Goal: Task Accomplishment & Management: Manage account settings

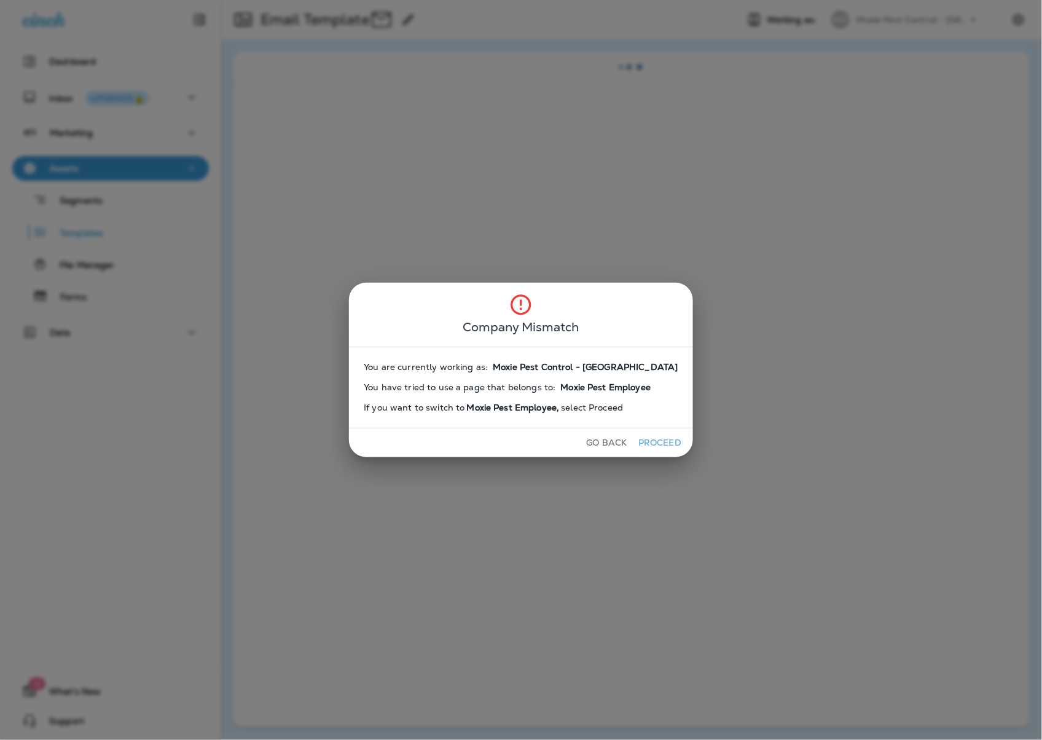
click at [591, 450] on button "Go Back" at bounding box center [607, 442] width 50 height 19
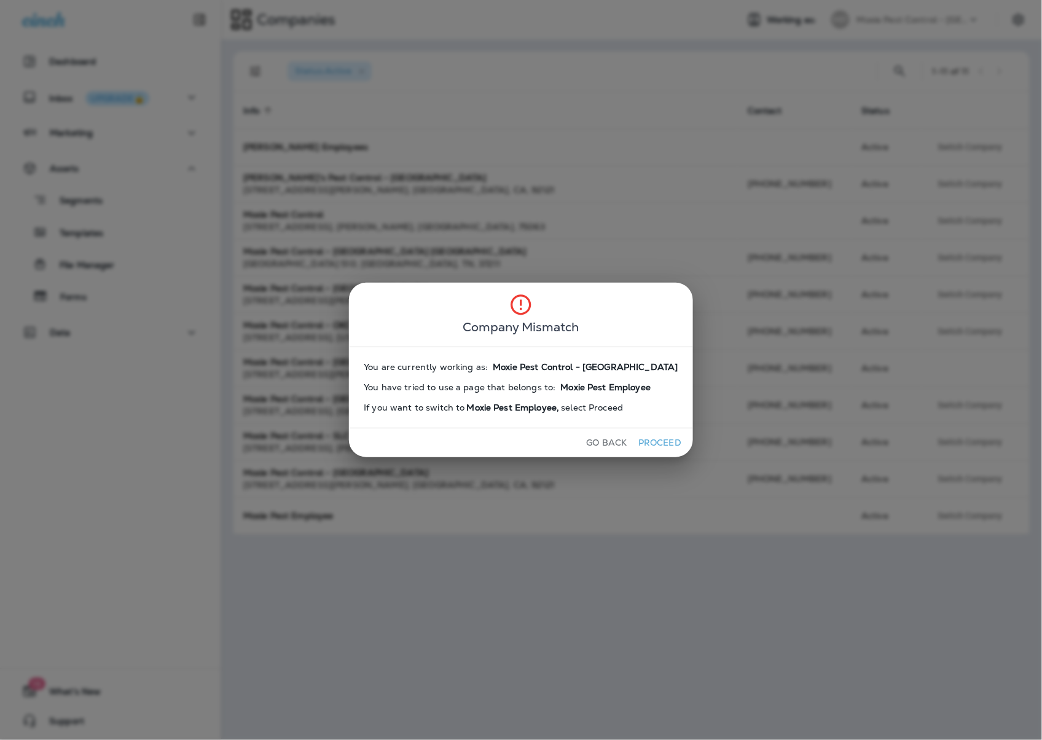
click at [584, 444] on button "Go Back" at bounding box center [607, 442] width 50 height 19
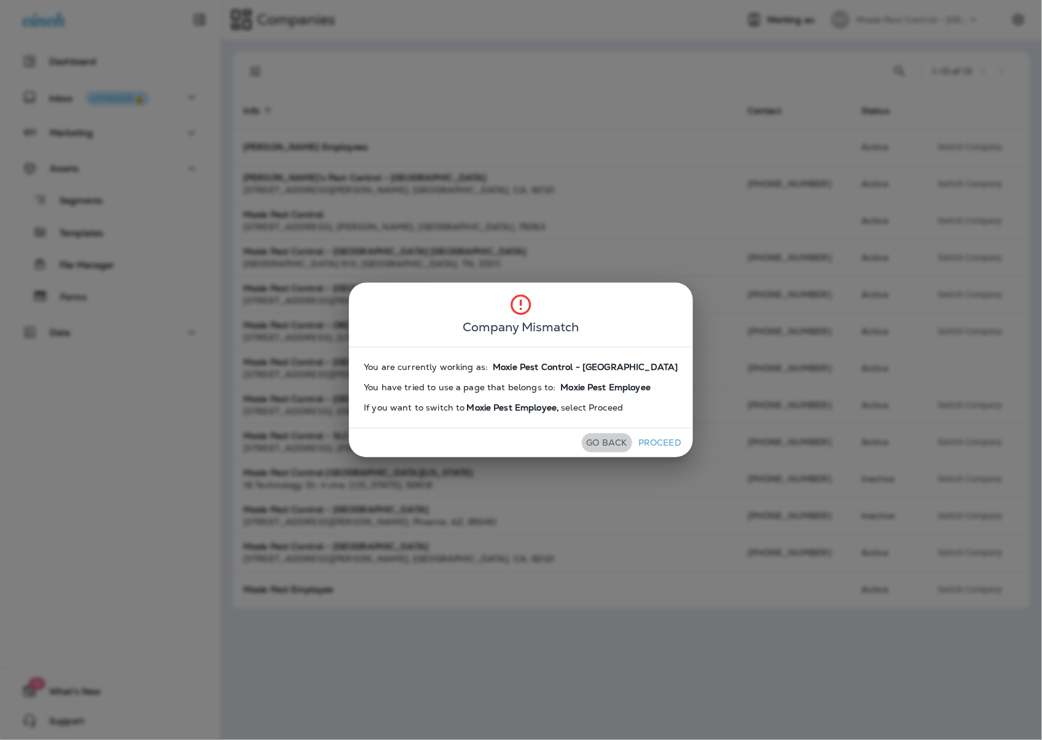
click at [586, 442] on button "Go Back" at bounding box center [607, 442] width 50 height 19
drag, startPoint x: 586, startPoint y: 440, endPoint x: 312, endPoint y: 503, distance: 280.7
click at [585, 440] on button "Go Back" at bounding box center [607, 442] width 50 height 19
click at [637, 442] on button "Proceed" at bounding box center [660, 442] width 46 height 19
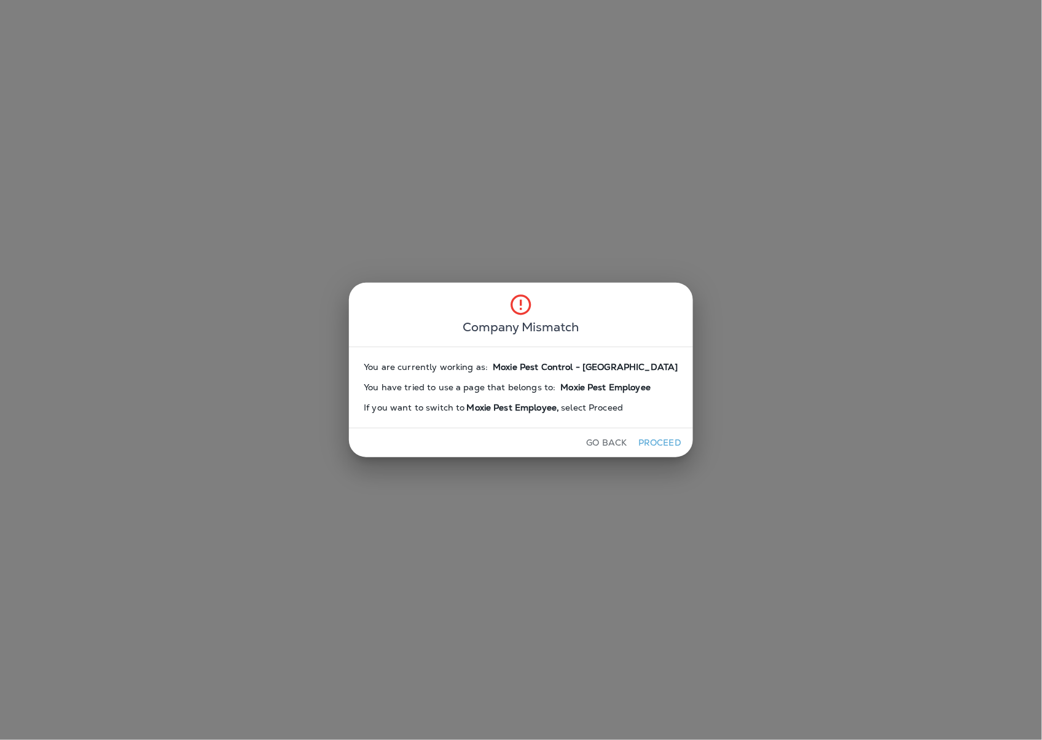
click at [643, 444] on button "Proceed" at bounding box center [660, 442] width 46 height 19
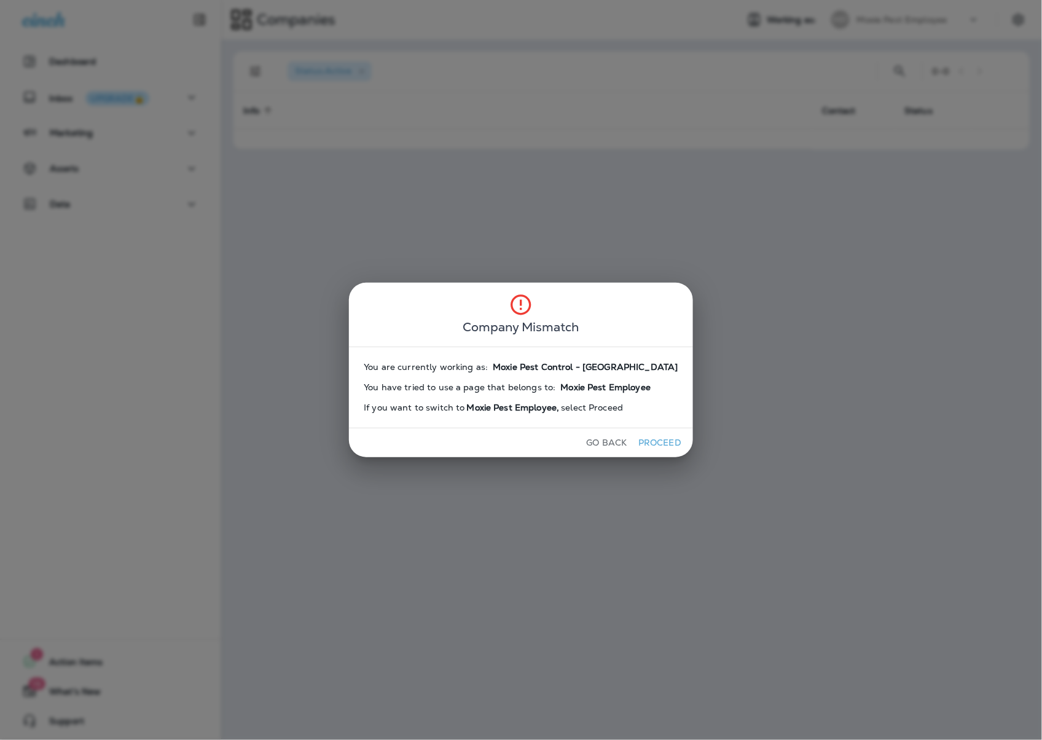
click at [643, 444] on button "Proceed" at bounding box center [660, 442] width 46 height 19
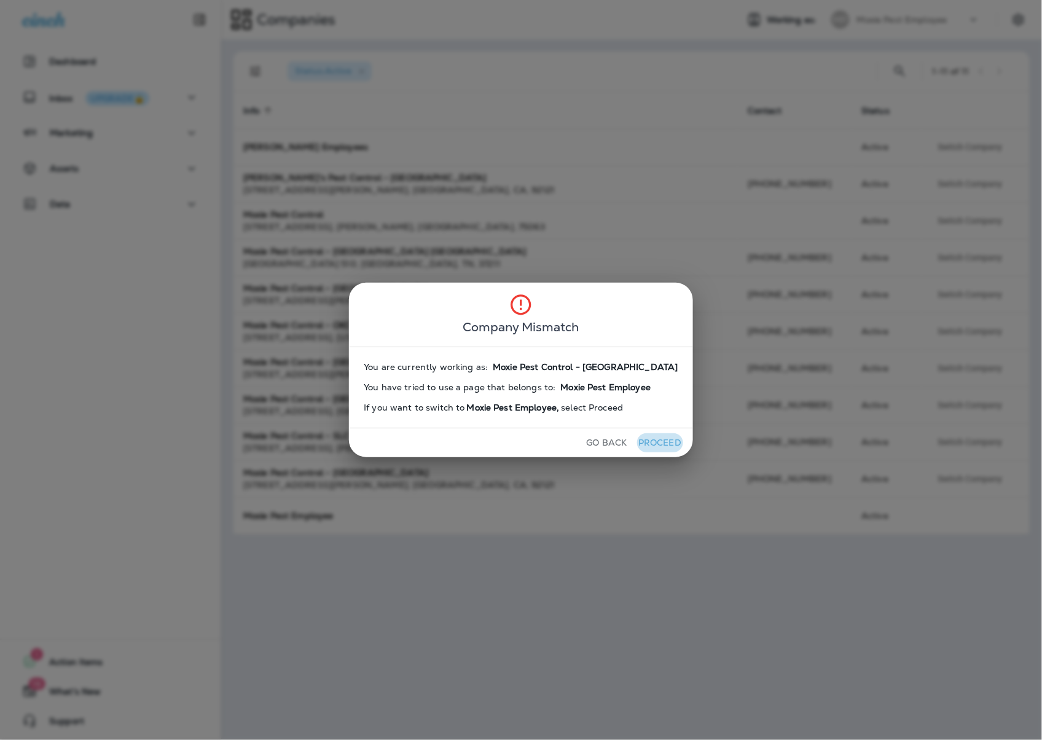
click at [643, 444] on button "Proceed" at bounding box center [660, 442] width 46 height 19
click at [642, 444] on button "Proceed" at bounding box center [660, 442] width 46 height 19
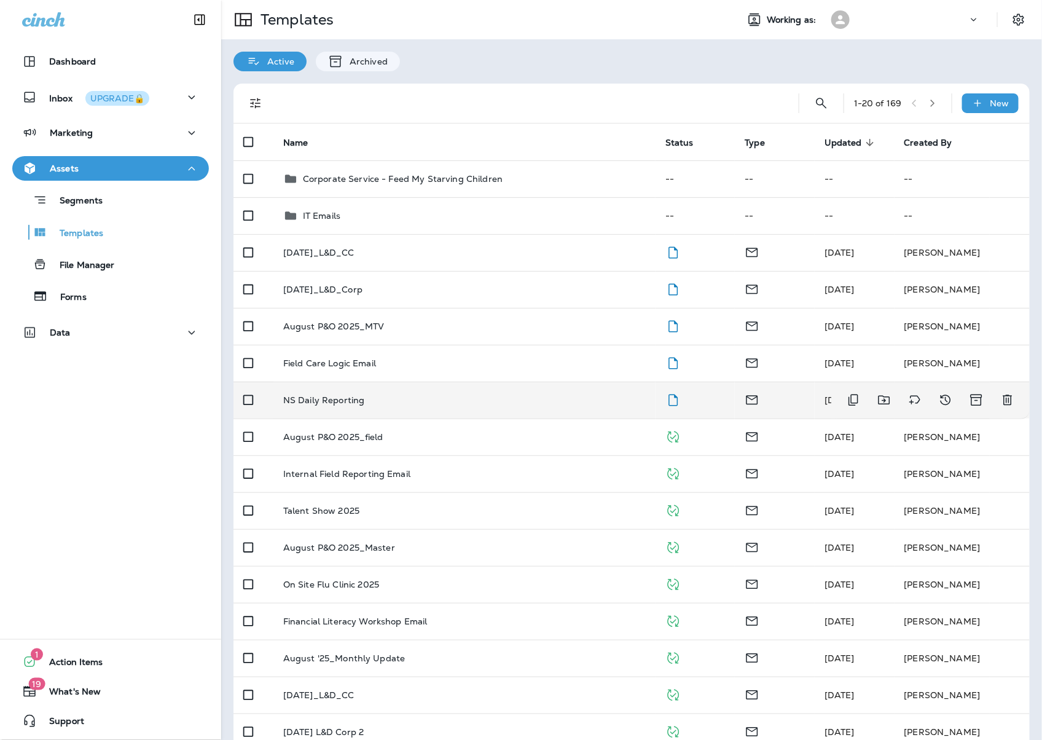
click at [319, 396] on p "NS Daily Reporting" at bounding box center [324, 400] width 82 height 10
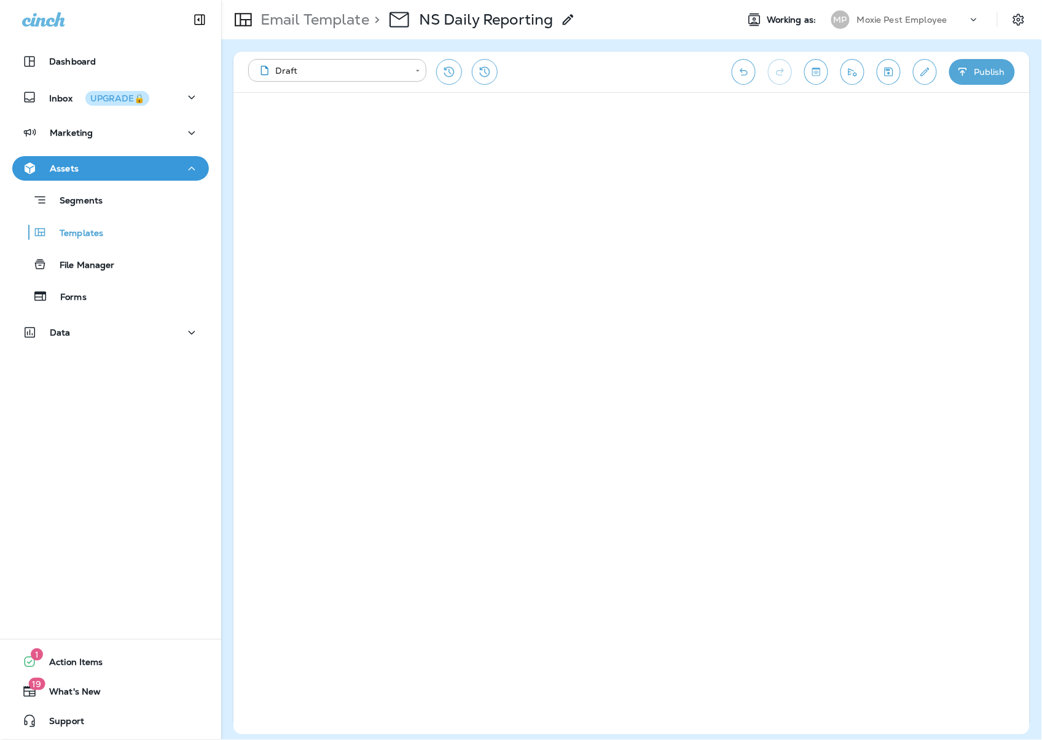
click at [925, 74] on icon "Edit details" at bounding box center [925, 72] width 13 height 12
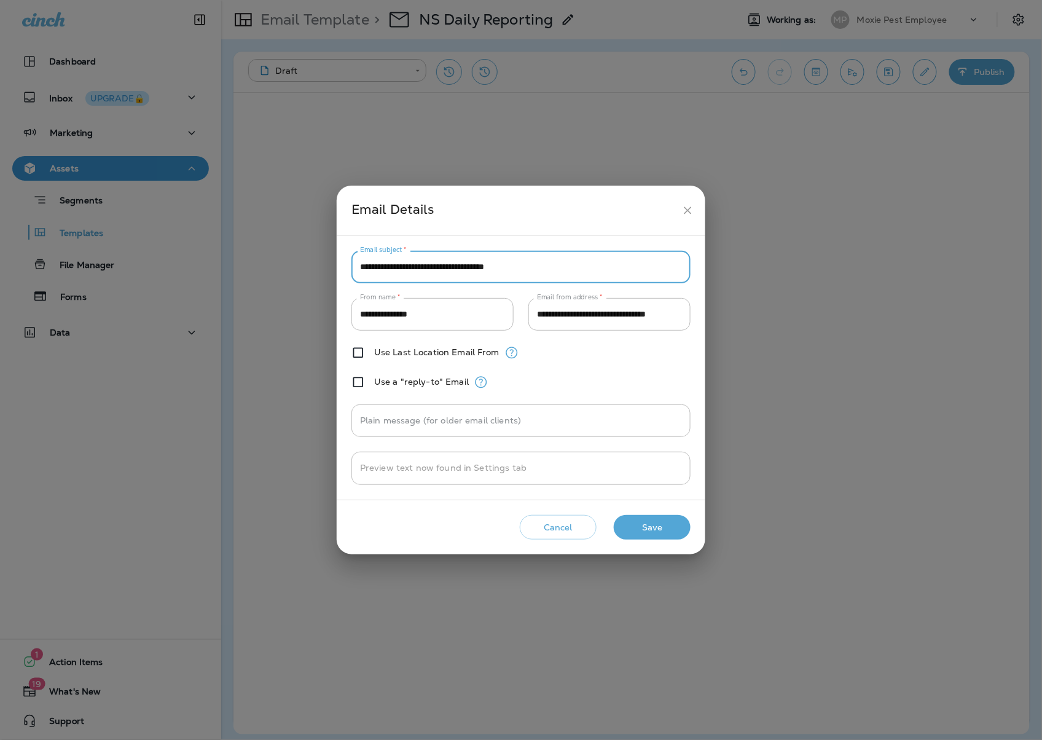
drag, startPoint x: 559, startPoint y: 267, endPoint x: 362, endPoint y: 269, distance: 196.7
click at [361, 269] on input "**********" at bounding box center [521, 267] width 339 height 33
paste input "text"
type input "**********"
click at [639, 528] on button "Save" at bounding box center [652, 527] width 77 height 25
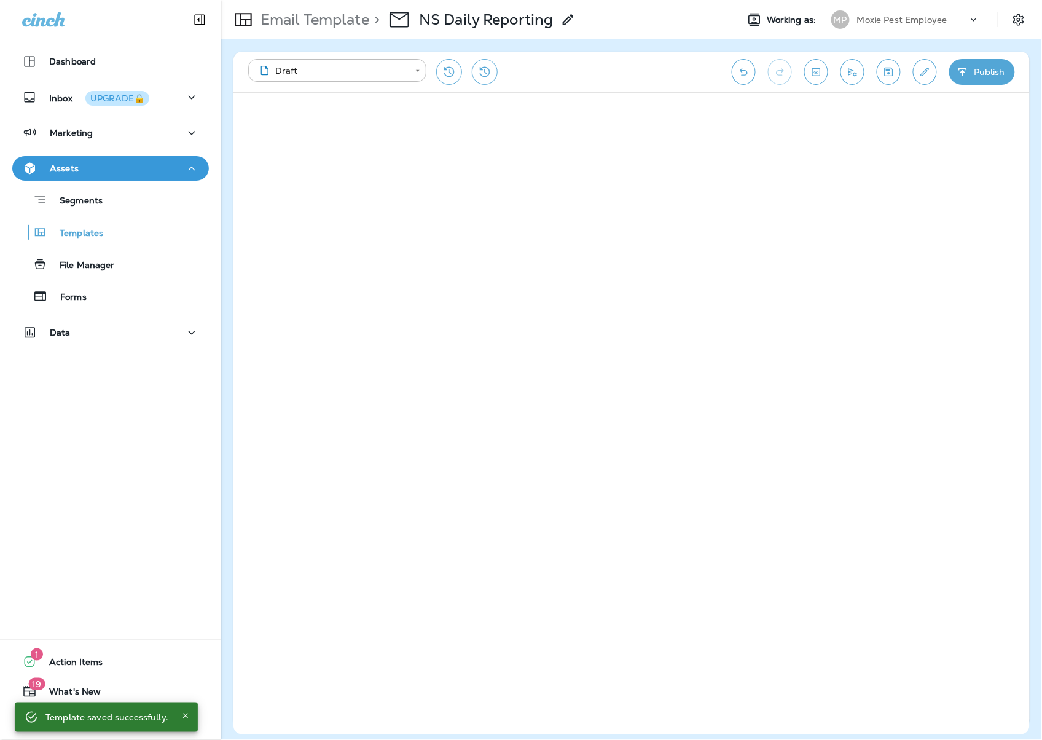
click at [739, 74] on icon "Undo" at bounding box center [743, 72] width 13 height 12
click at [744, 71] on icon "Undo" at bounding box center [743, 72] width 13 height 12
click at [882, 81] on button "Save" at bounding box center [889, 72] width 24 height 26
click at [885, 76] on icon "Save" at bounding box center [888, 72] width 13 height 12
click at [739, 68] on icon "Undo" at bounding box center [743, 72] width 13 height 12
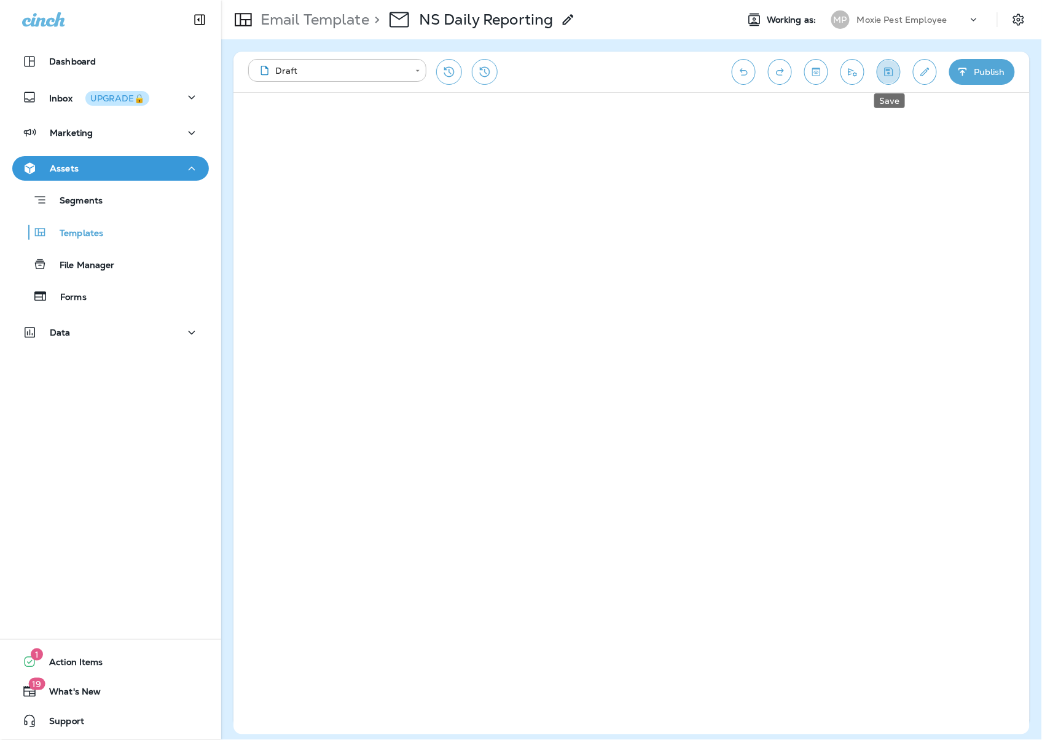
click at [880, 74] on button "Save" at bounding box center [889, 72] width 24 height 26
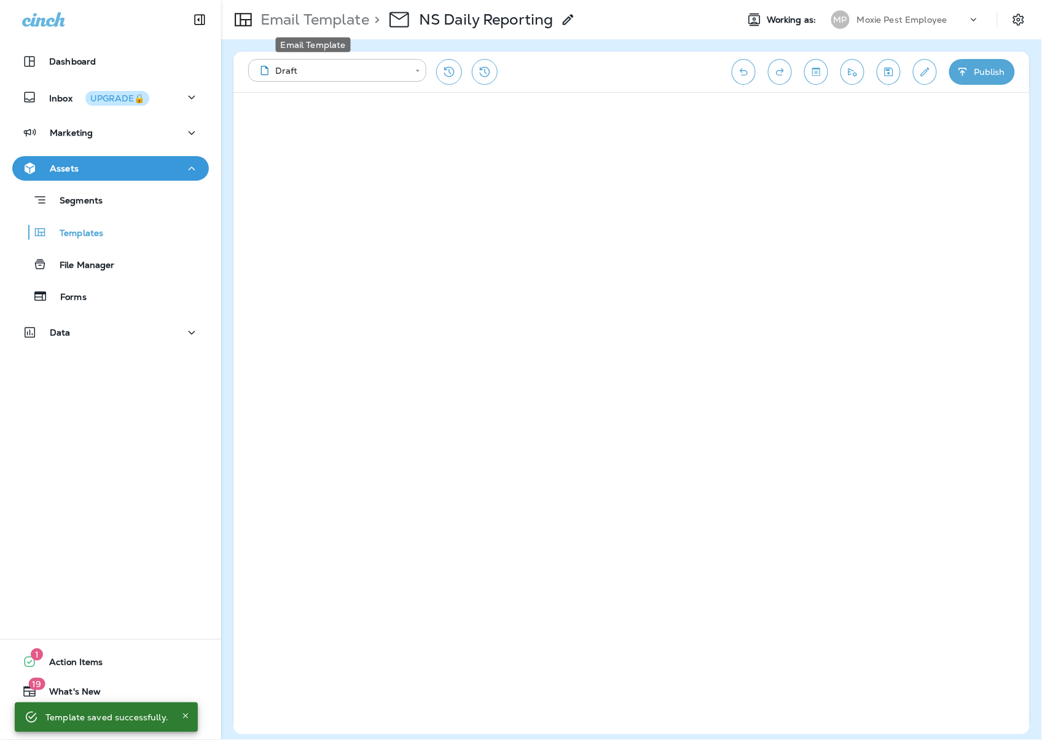
click at [285, 20] on p "Email Template" at bounding box center [313, 19] width 114 height 18
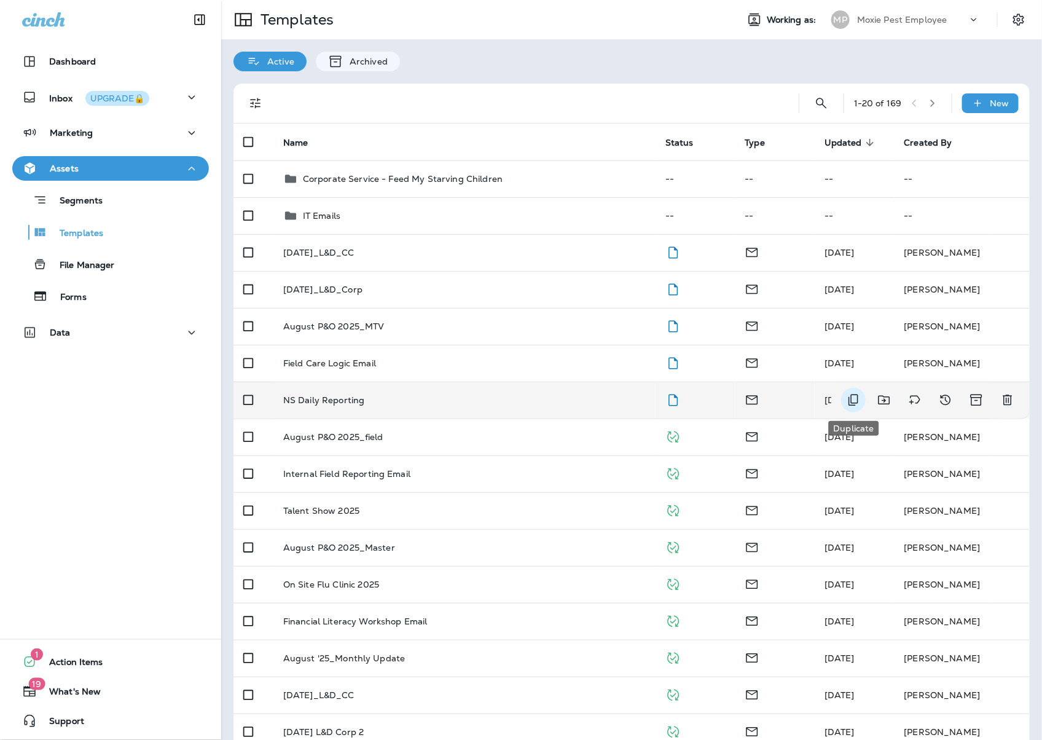
click at [855, 403] on icon "Duplicate" at bounding box center [854, 401] width 10 height 12
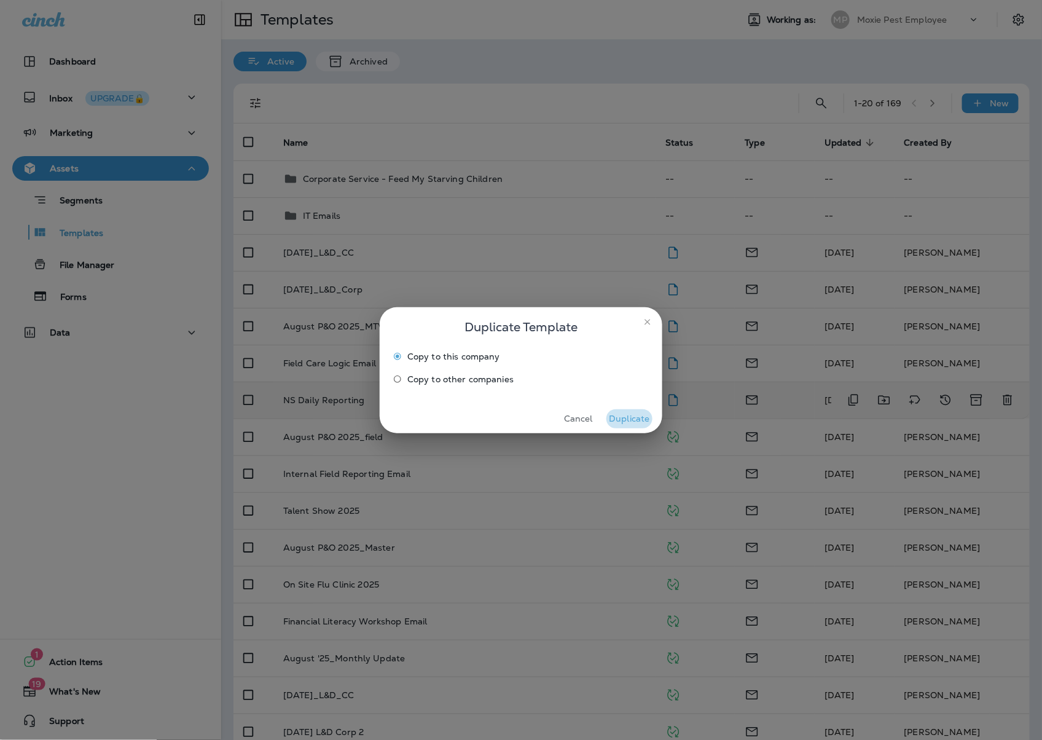
click at [619, 417] on button "Duplicate" at bounding box center [630, 418] width 46 height 19
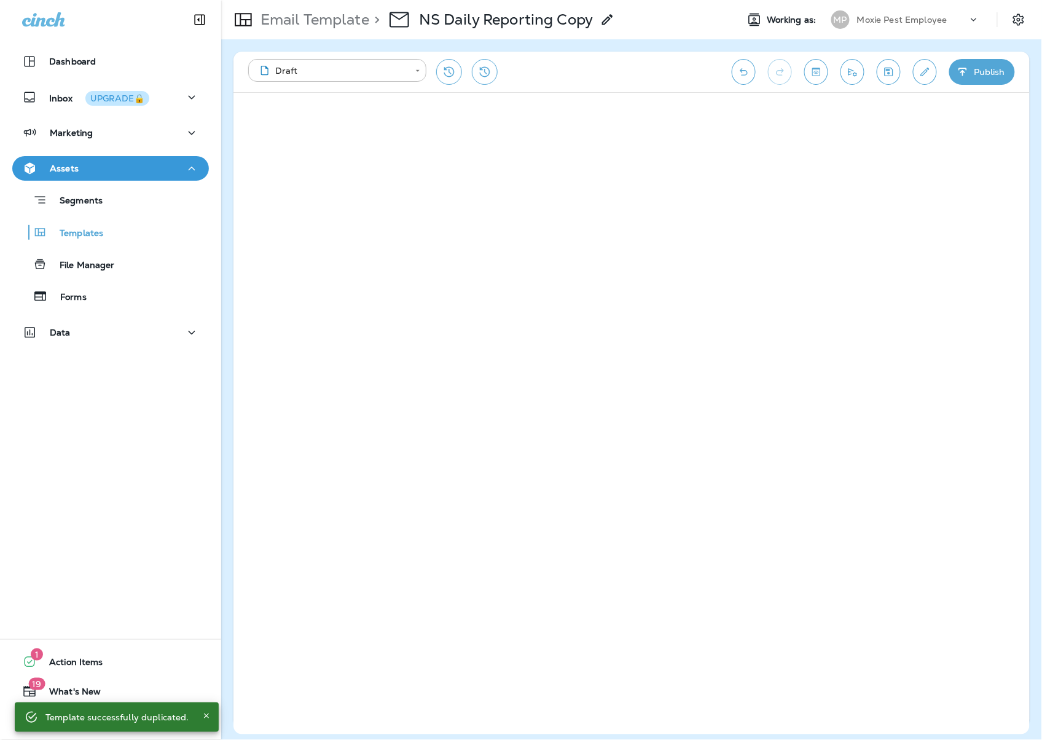
click at [615, 17] on icon at bounding box center [607, 19] width 15 height 15
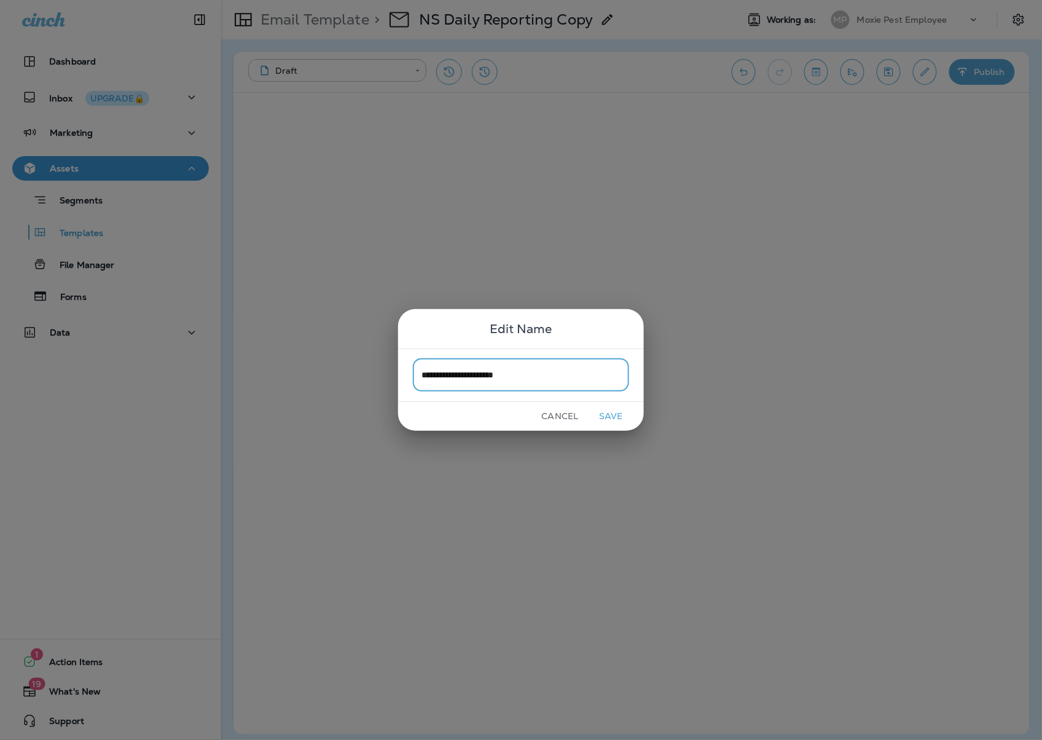
type input "**********"
click at [621, 415] on button "Save" at bounding box center [611, 416] width 46 height 19
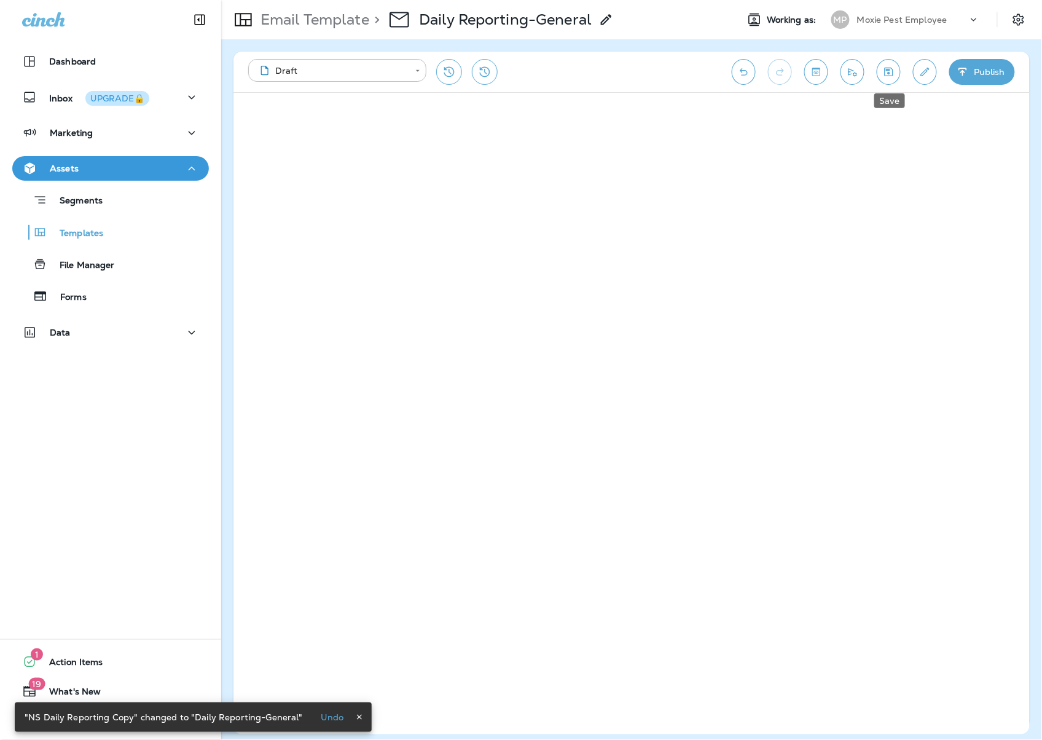
click at [890, 77] on icon "Save" at bounding box center [888, 72] width 13 height 12
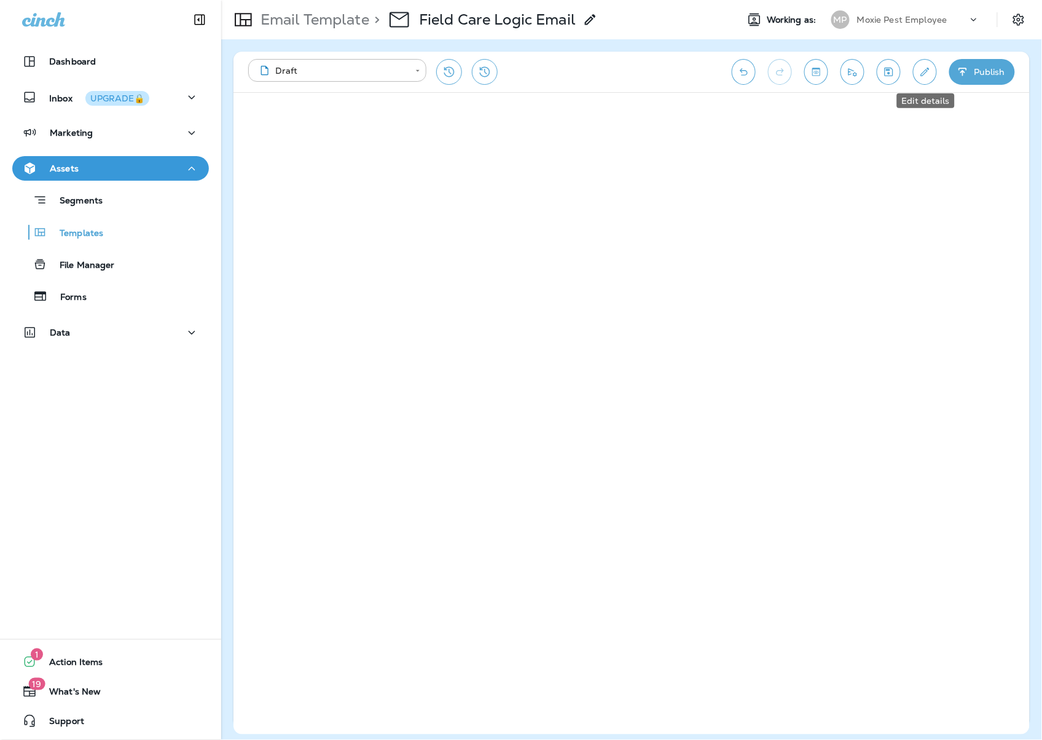
click at [930, 74] on icon "Edit details" at bounding box center [925, 72] width 13 height 12
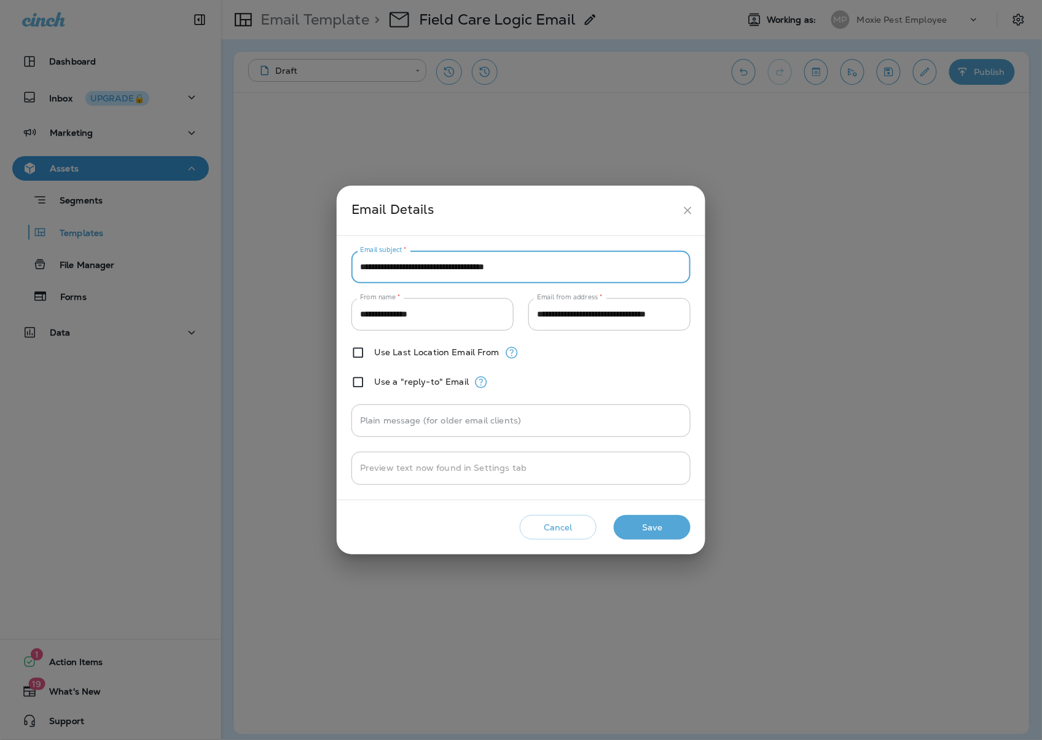
drag, startPoint x: 527, startPoint y: 269, endPoint x: 321, endPoint y: 268, distance: 205.9
click at [321, 270] on div "**********" at bounding box center [521, 370] width 1042 height 740
paste input "**********"
type input "**********"
drag, startPoint x: 648, startPoint y: 531, endPoint x: 500, endPoint y: 68, distance: 485.7
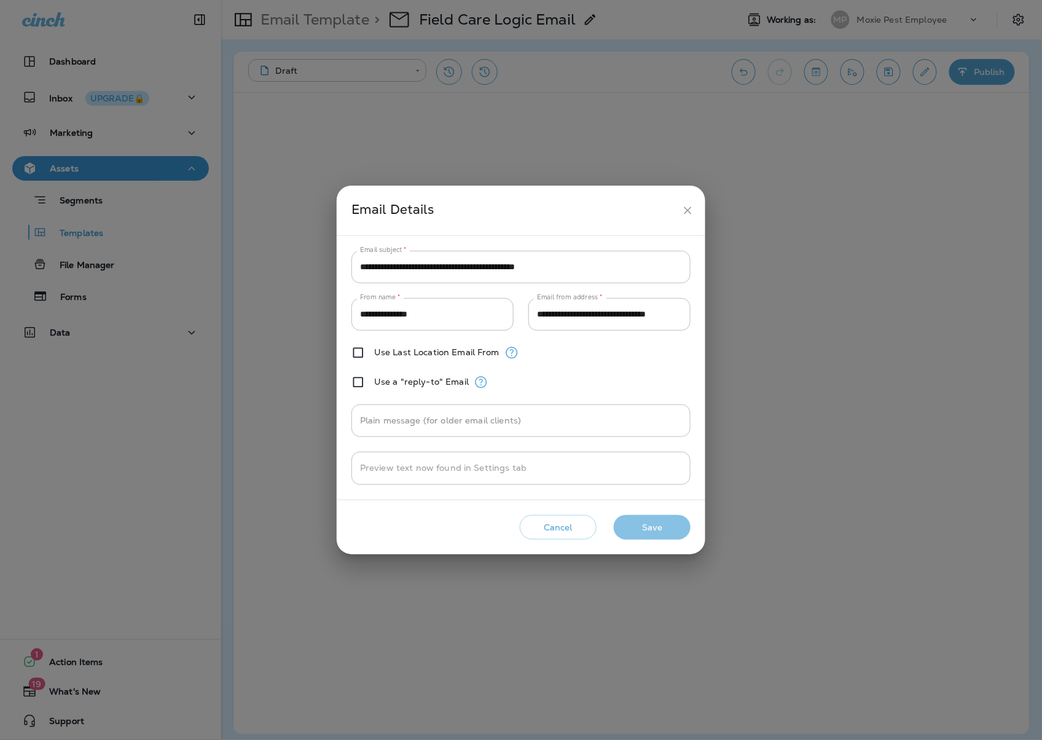
click at [647, 531] on button "Save" at bounding box center [652, 527] width 77 height 25
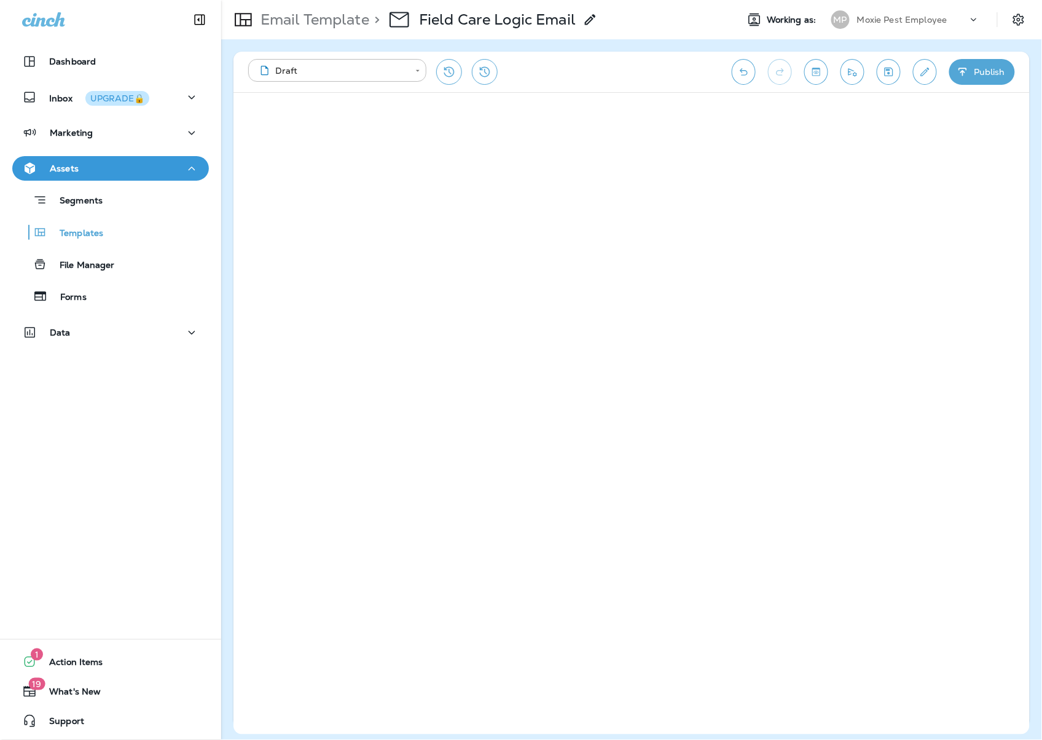
click at [755, 76] on div "**********" at bounding box center [632, 72] width 796 height 41
click at [750, 75] on button "Undo" at bounding box center [744, 72] width 24 height 26
click at [750, 75] on icon "Undo" at bounding box center [743, 72] width 13 height 12
click at [742, 74] on icon "Undo" at bounding box center [743, 72] width 13 height 12
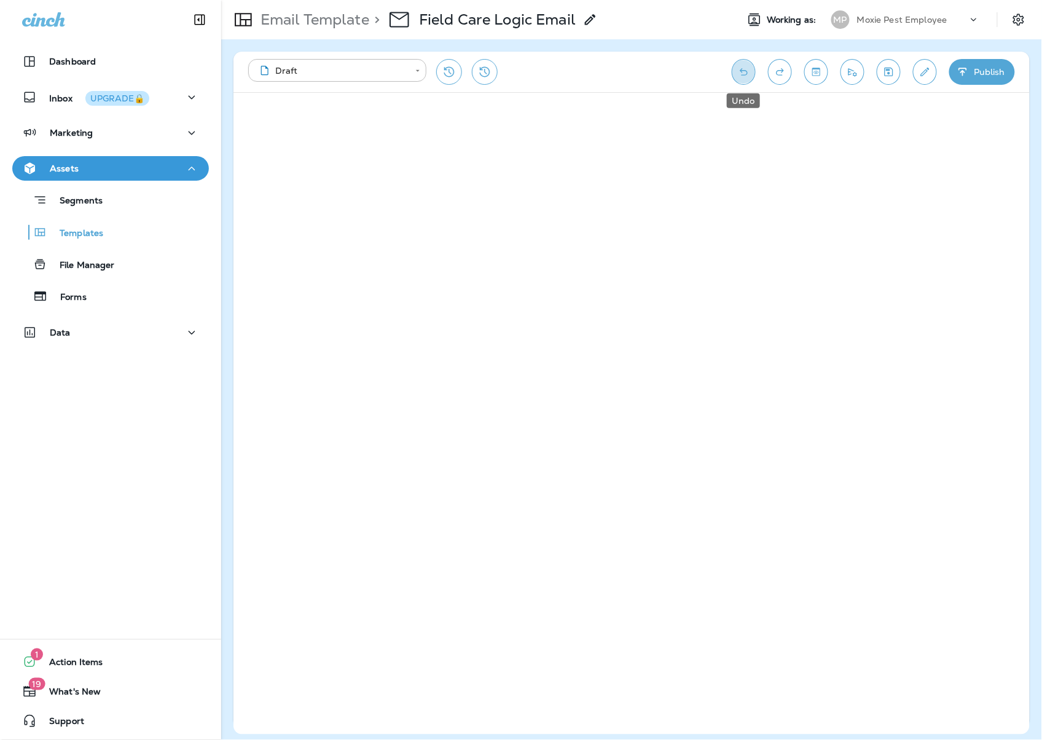
drag, startPoint x: 743, startPoint y: 73, endPoint x: 759, endPoint y: 99, distance: 30.9
click at [743, 73] on icon "Undo" at bounding box center [743, 72] width 13 height 12
click at [739, 68] on icon "Undo" at bounding box center [743, 72] width 13 height 12
click at [919, 76] on icon "Edit details" at bounding box center [925, 72] width 13 height 12
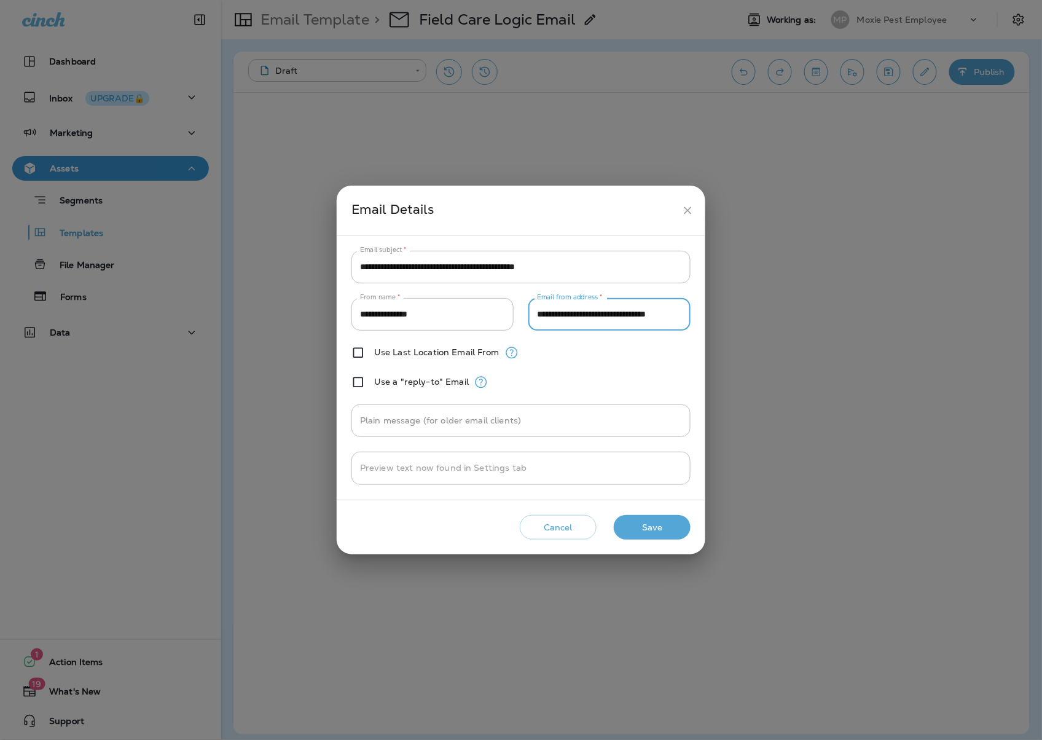
scroll to position [0, 25]
drag, startPoint x: 538, startPoint y: 314, endPoint x: 715, endPoint y: 319, distance: 177.1
click at [716, 319] on div "**********" at bounding box center [521, 370] width 1042 height 740
paste input "text"
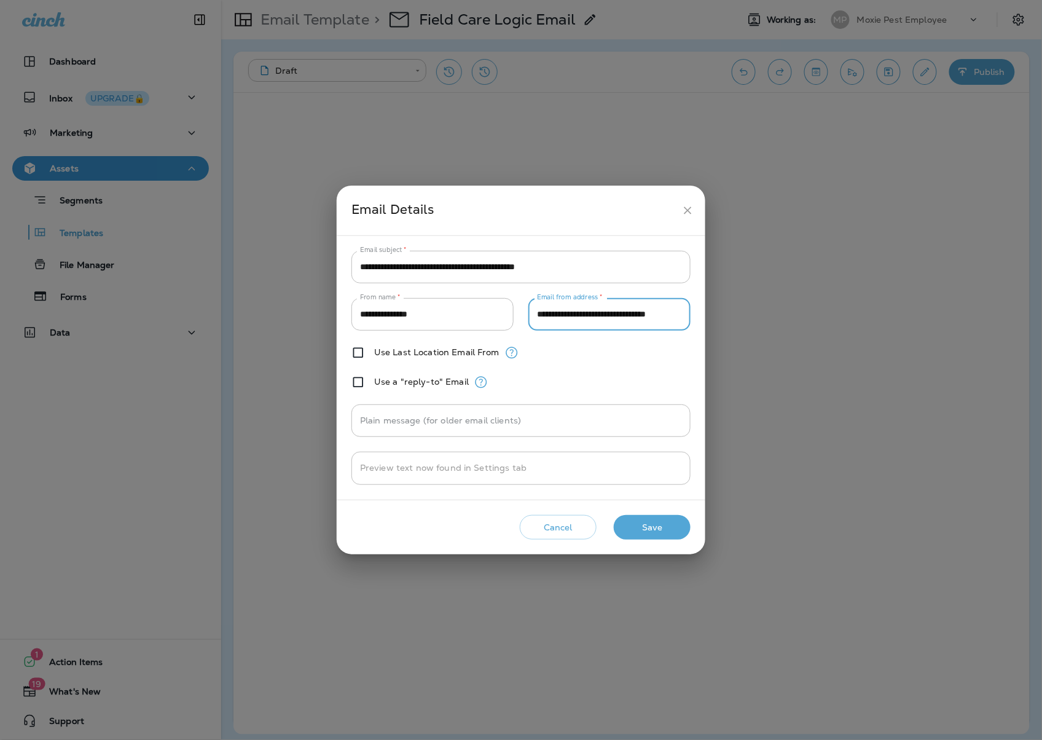
type input "**********"
click at [646, 527] on button "Save" at bounding box center [652, 527] width 77 height 25
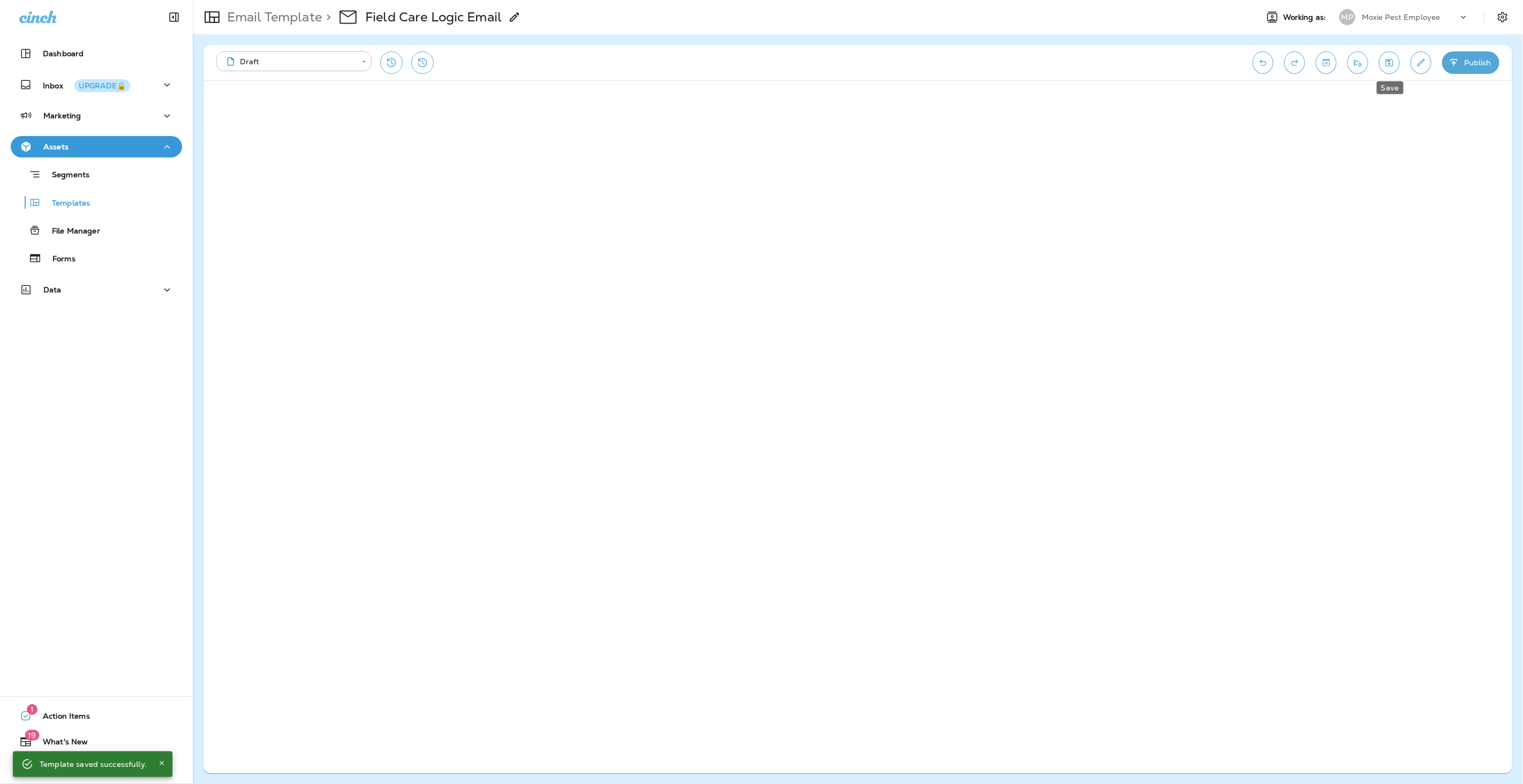
click at [908, 64] on icon "Save" at bounding box center [1389, 63] width 11 height 10
